Goal: Information Seeking & Learning: Learn about a topic

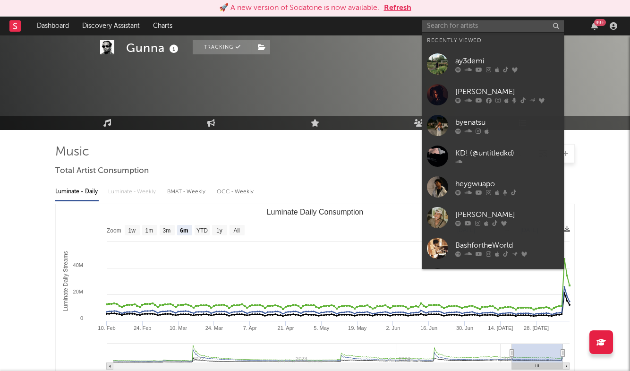
select select "6m"
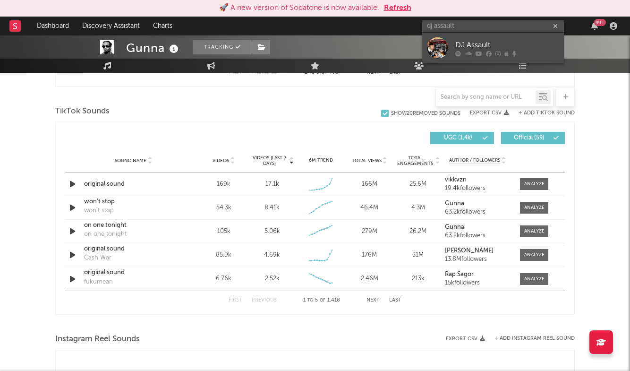
type input "dj assault"
click at [480, 43] on div "DJ Assault" at bounding box center [507, 44] width 104 height 11
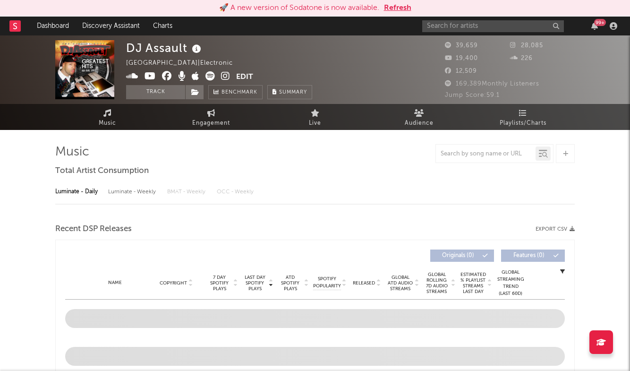
select select "6m"
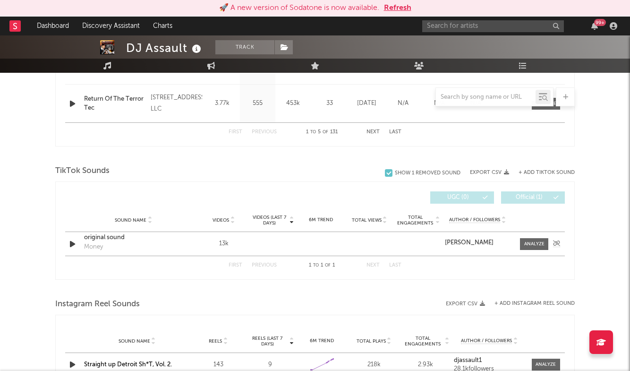
scroll to position [559, 0]
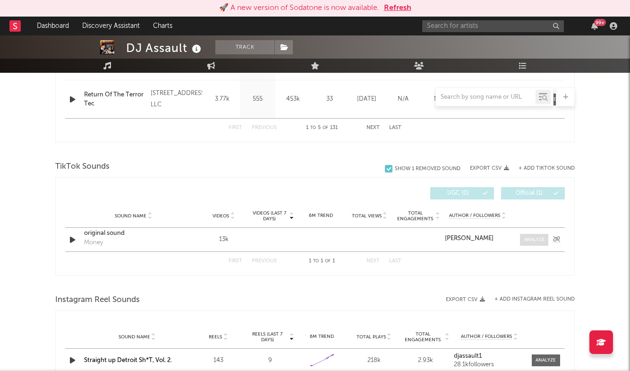
click at [536, 236] on div at bounding box center [534, 239] width 20 height 7
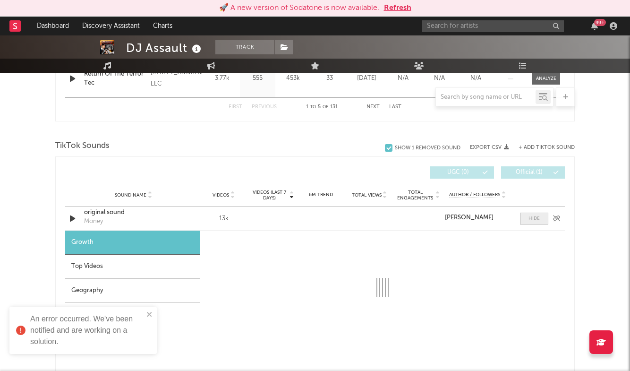
scroll to position [589, 0]
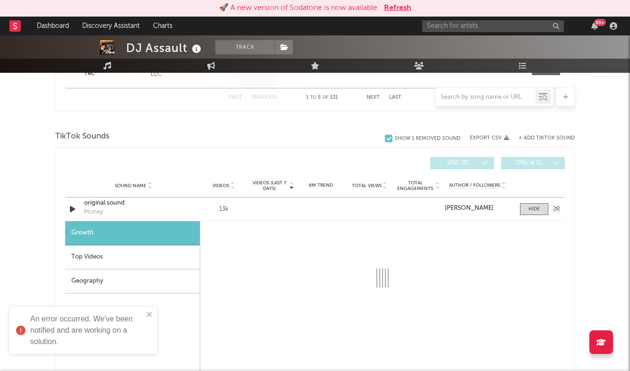
click at [110, 204] on div "original sound" at bounding box center [133, 202] width 99 height 9
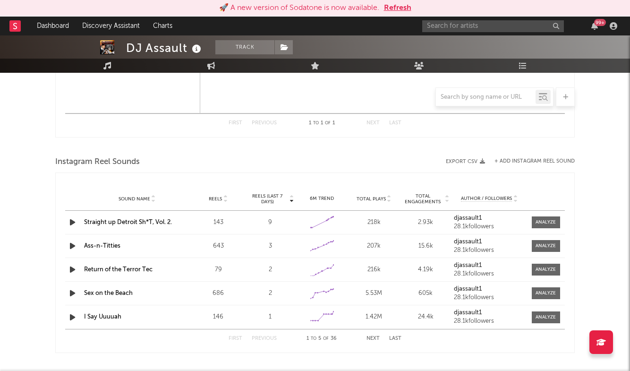
scroll to position [958, 0]
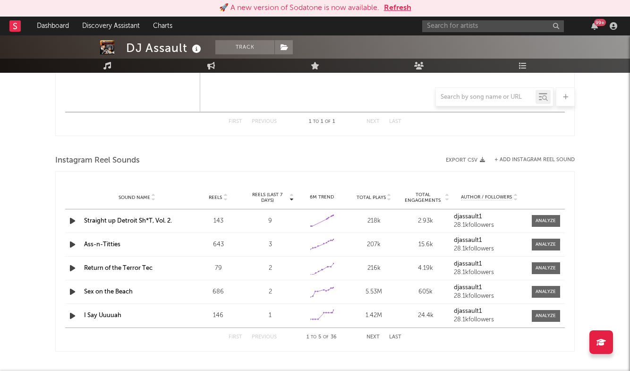
select select "6m"
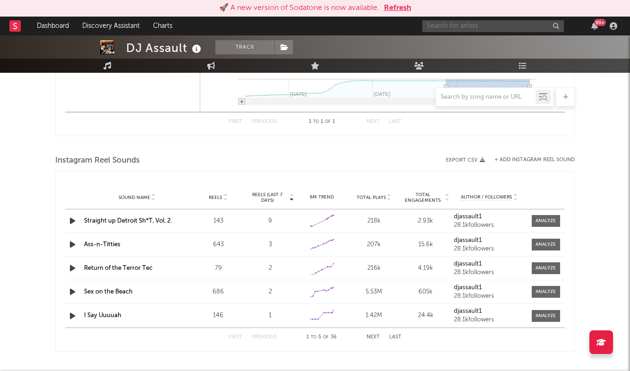
click at [449, 27] on input "text" at bounding box center [493, 26] width 142 height 12
